Goal: Information Seeking & Learning: Learn about a topic

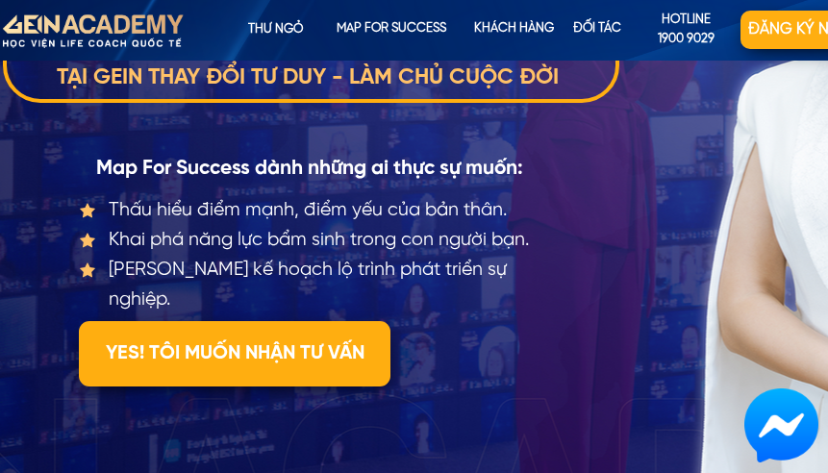
scroll to position [289, 0]
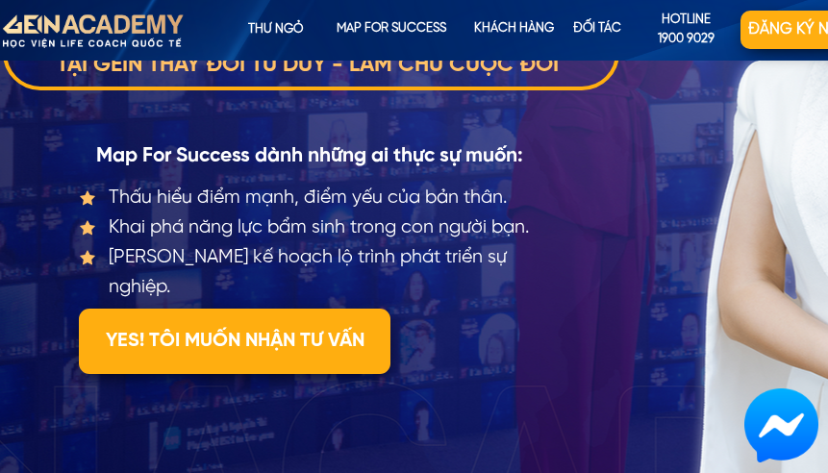
click at [655, 206] on div "BẢN ĐỒ THÀNH CÔNG Thấu hiểu điểm mạnh, điểm yếu của bản thân. Khai phá năng lực…" at bounding box center [461, 124] width 923 height 705
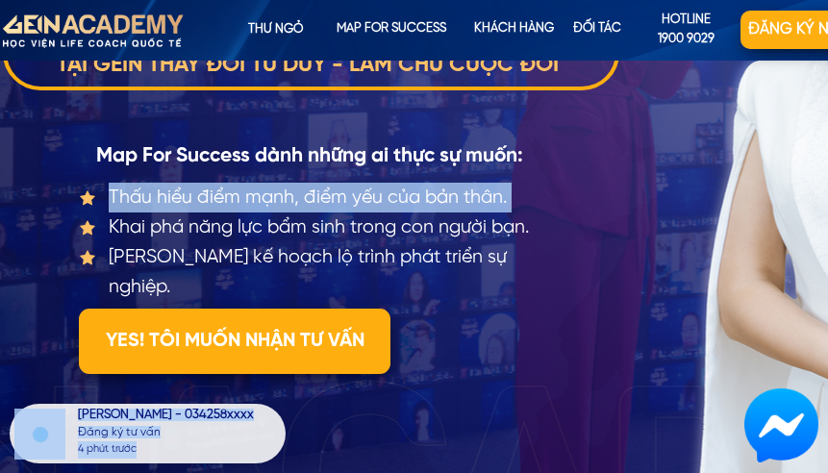
drag, startPoint x: 655, startPoint y: 206, endPoint x: 517, endPoint y: 214, distance: 137.8
click at [517, 214] on div "BẢN ĐỒ THÀNH CÔNG [PERSON_NAME] - 034258xxxx Đăng ký tư vấn 4 phút trước Thấu h…" at bounding box center [461, 124] width 923 height 705
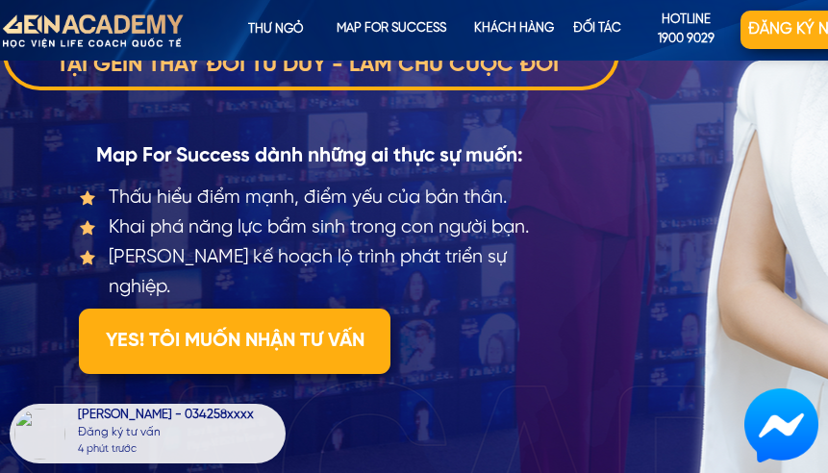
click at [660, 178] on div "BẢN ĐỒ THÀNH CÔNG [PERSON_NAME] - 034258xxxx Đăng ký tư vấn 4 phút trước Thấu h…" at bounding box center [461, 124] width 923 height 705
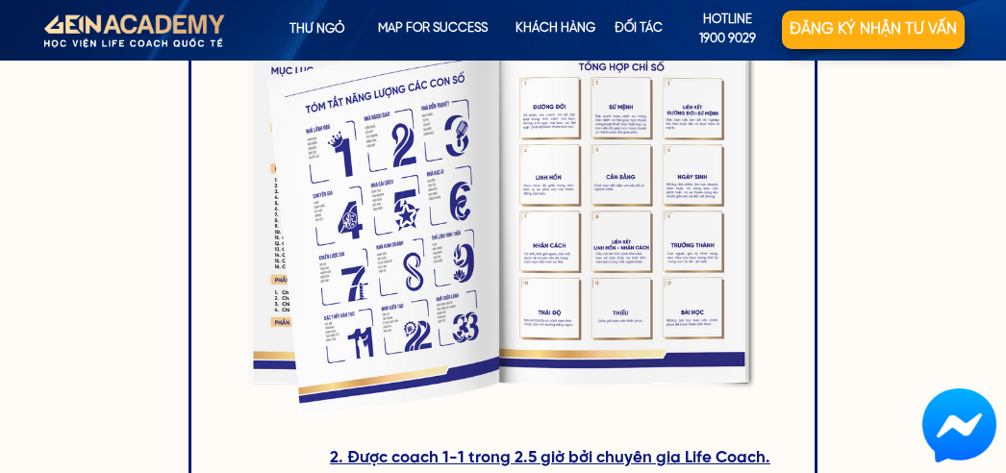
scroll to position [2854, 0]
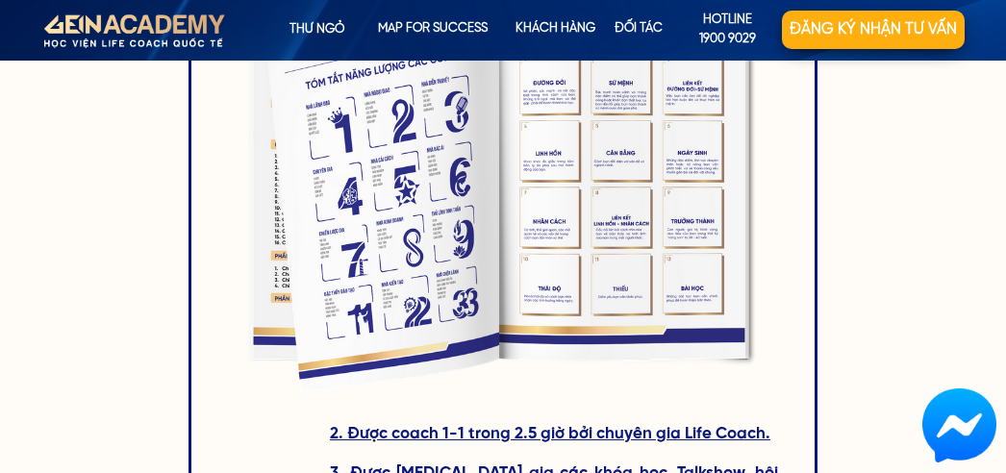
click at [465, 115] on div at bounding box center [503, 197] width 553 height 411
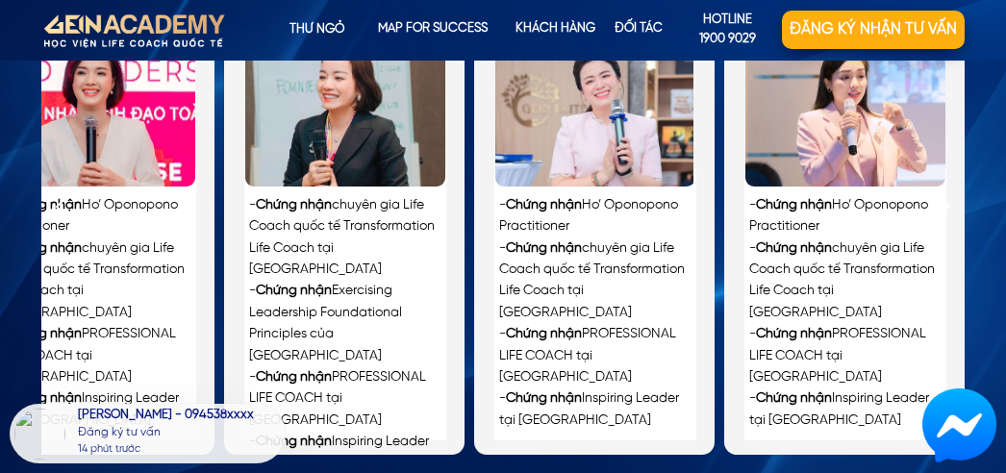
scroll to position [4489, 0]
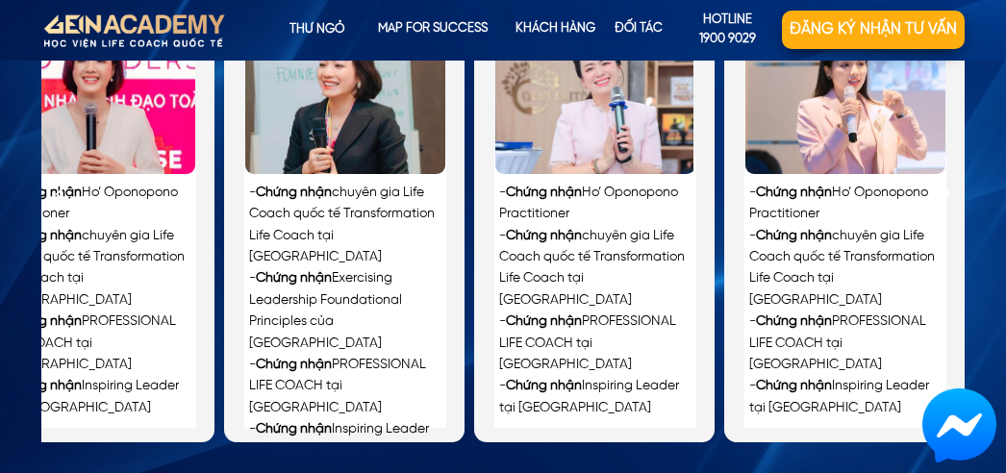
click at [68, 190] on div at bounding box center [62, 194] width 32 height 32
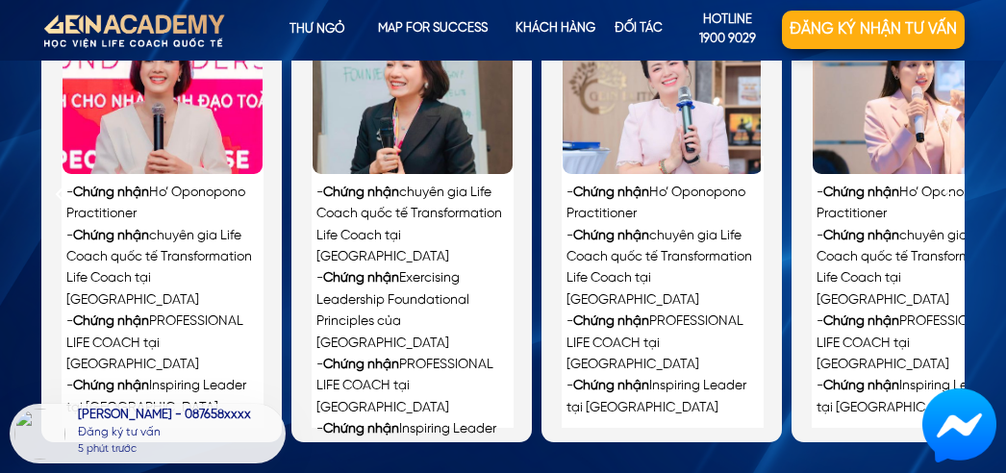
click at [827, 192] on div at bounding box center [944, 194] width 32 height 32
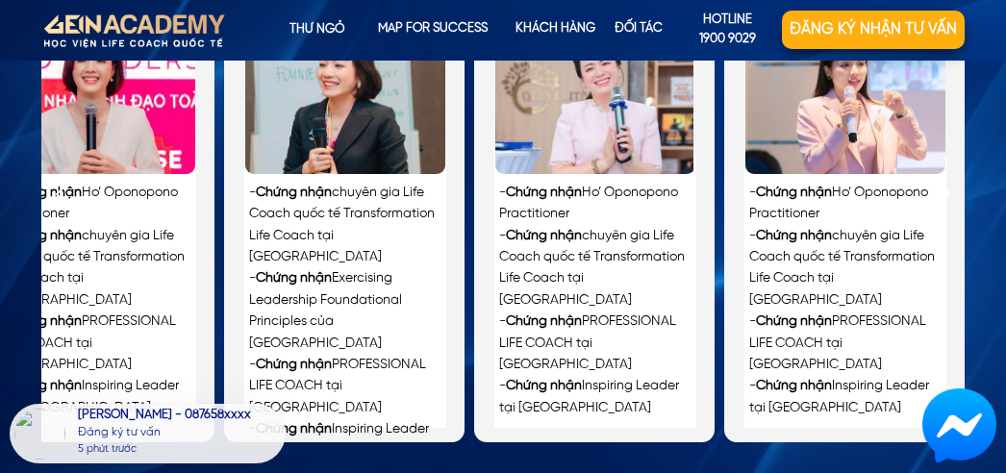
click at [827, 192] on div at bounding box center [944, 194] width 32 height 32
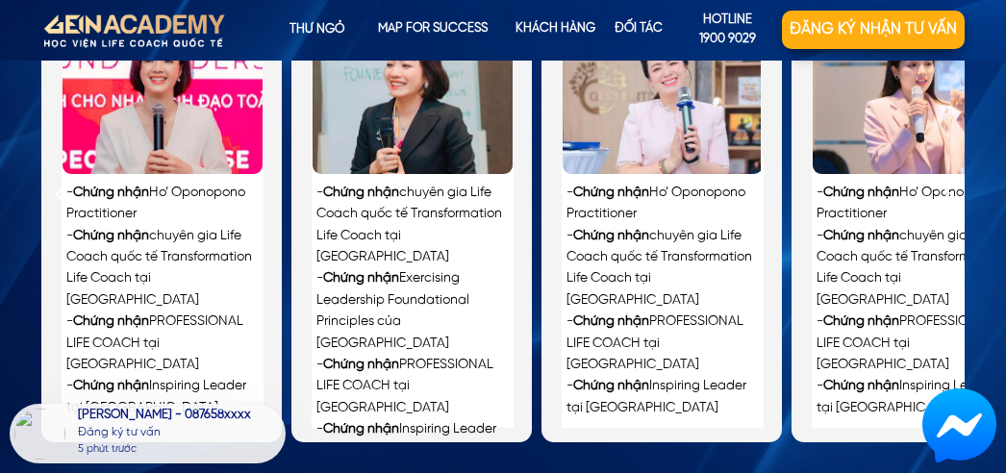
click at [827, 192] on div at bounding box center [944, 194] width 32 height 32
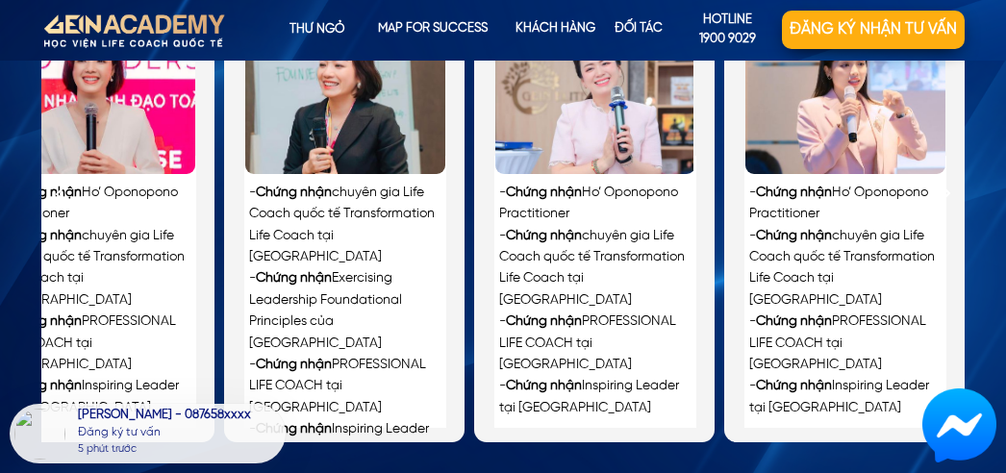
click at [827, 192] on div at bounding box center [944, 194] width 32 height 32
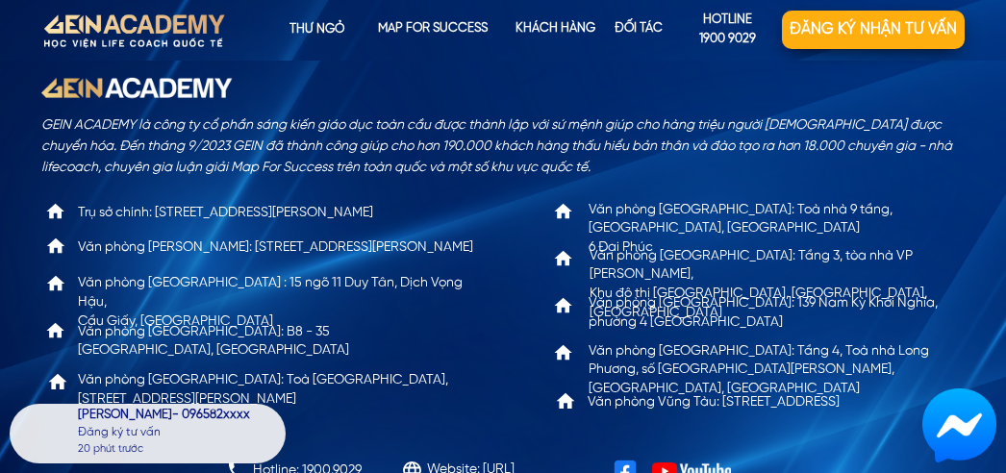
scroll to position [6332, 0]
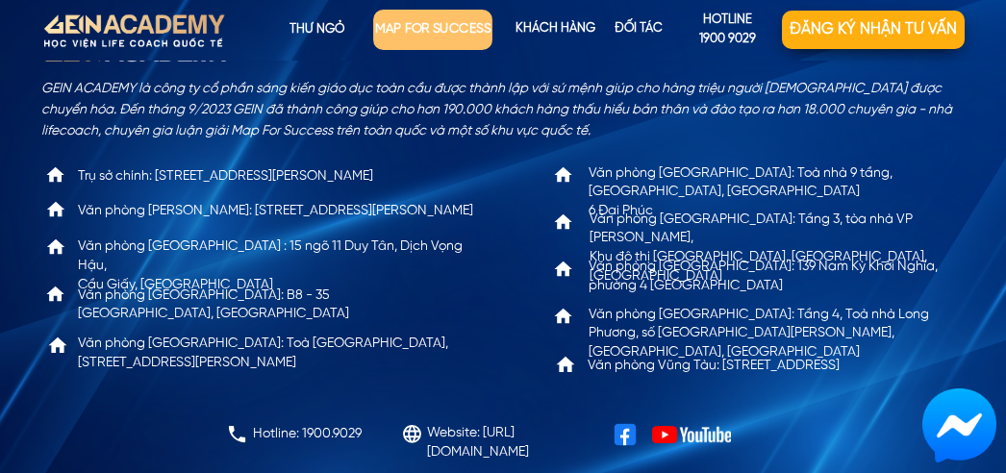
click at [446, 28] on p "map for success" at bounding box center [432, 30] width 119 height 40
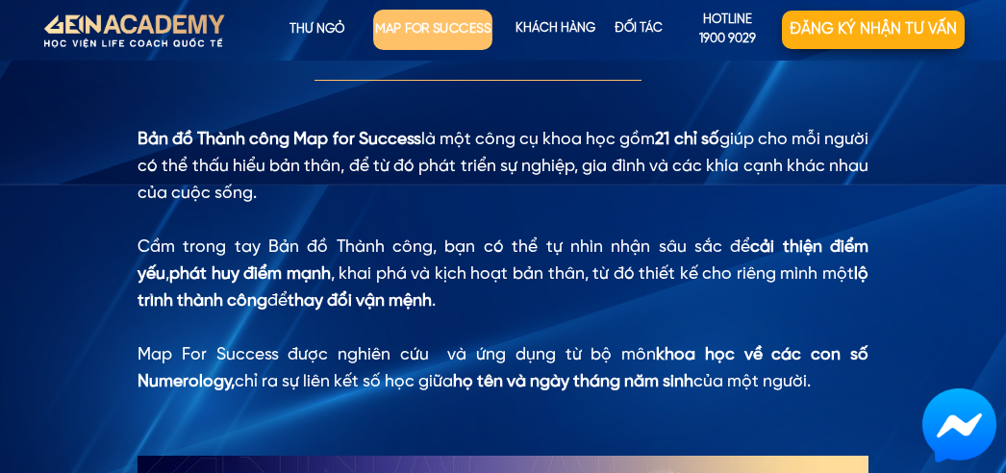
scroll to position [1501, 0]
